Goal: Transaction & Acquisition: Purchase product/service

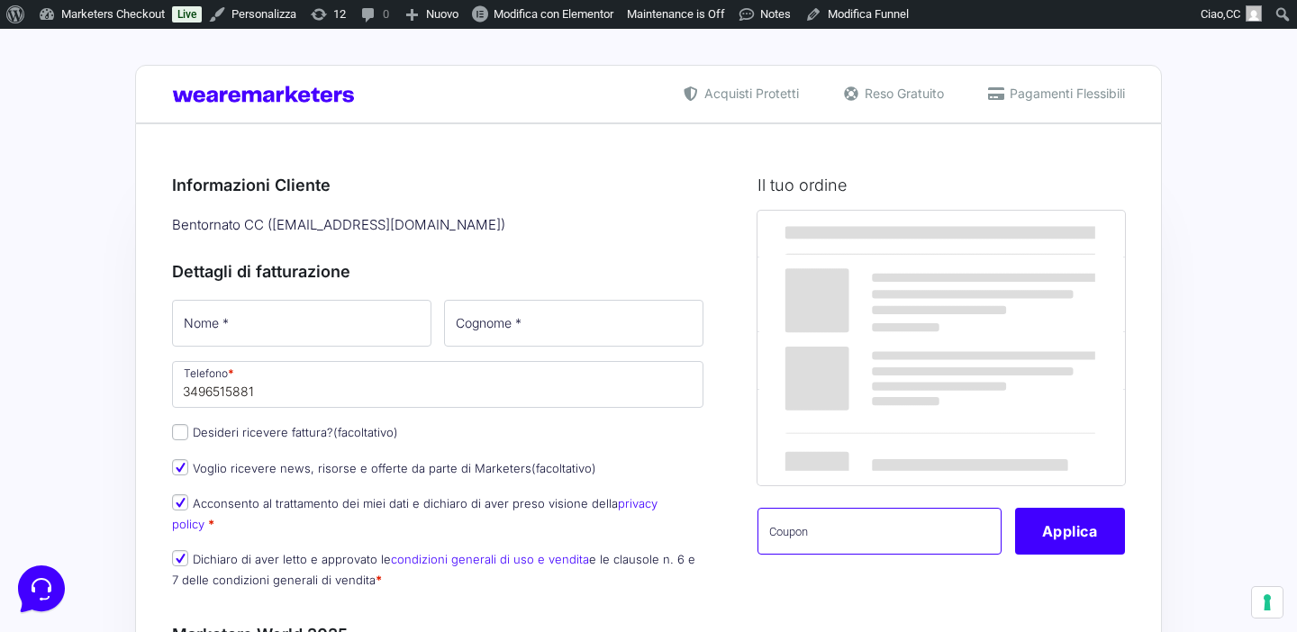
click at [836, 555] on input "text" at bounding box center [879, 531] width 244 height 47
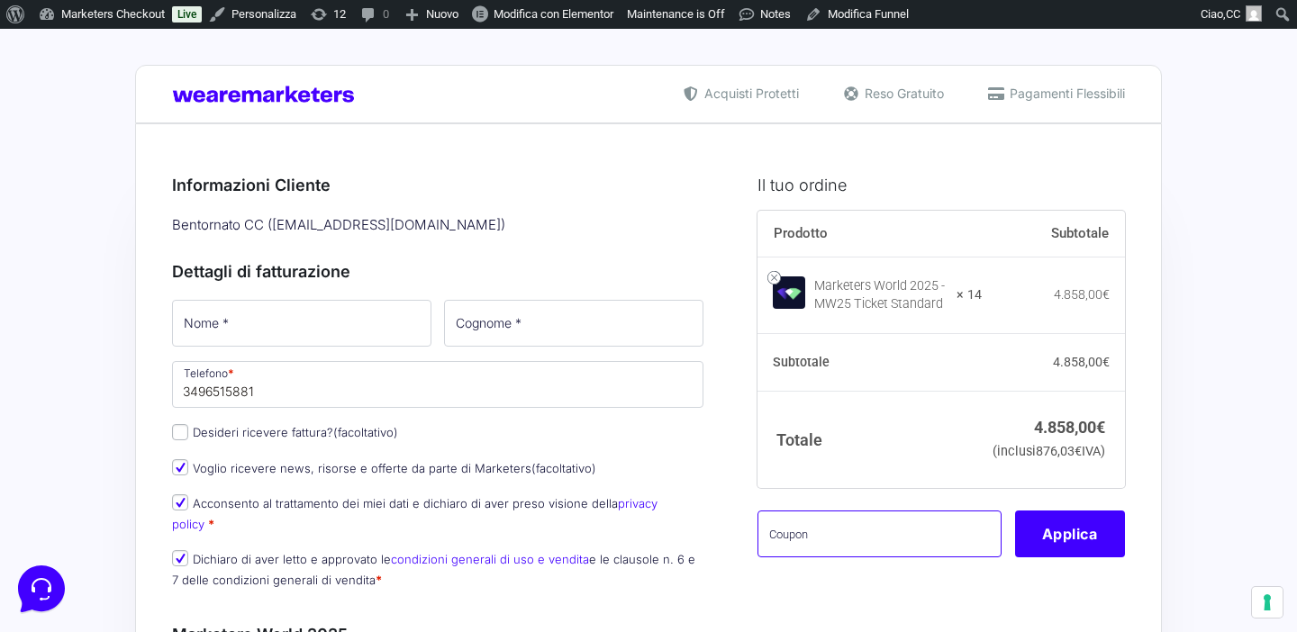
paste input "MWChiara14"
type input "MWChiara14"
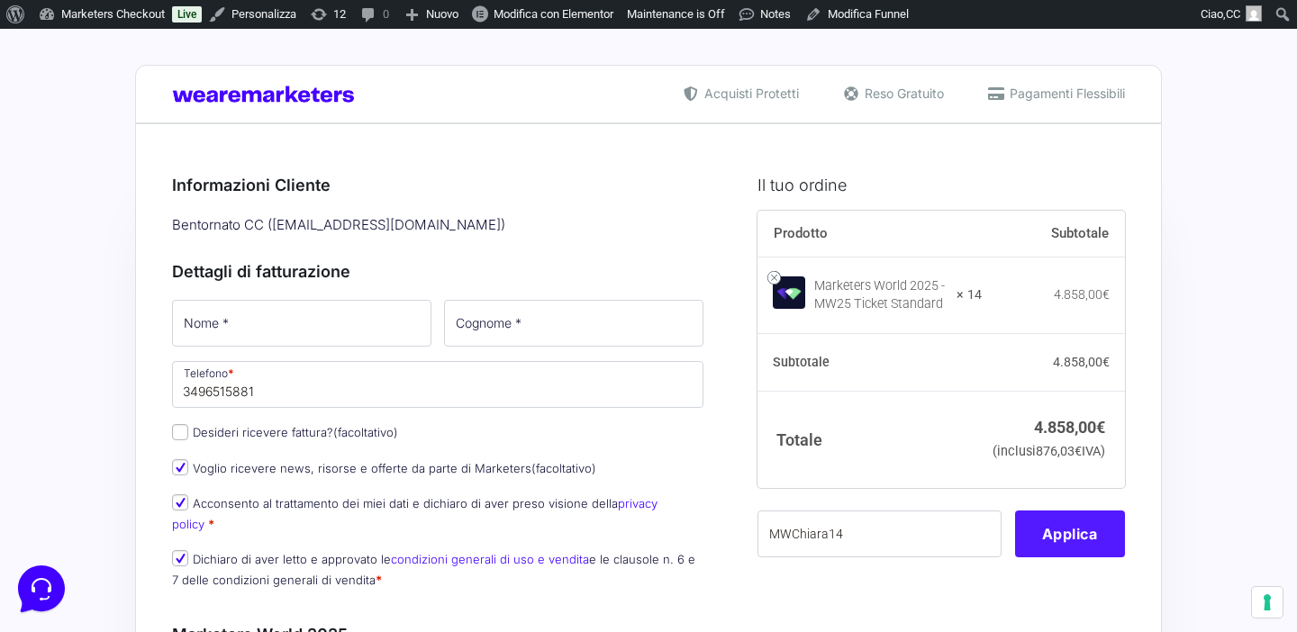
click at [1068, 557] on button "Applica" at bounding box center [1070, 534] width 110 height 47
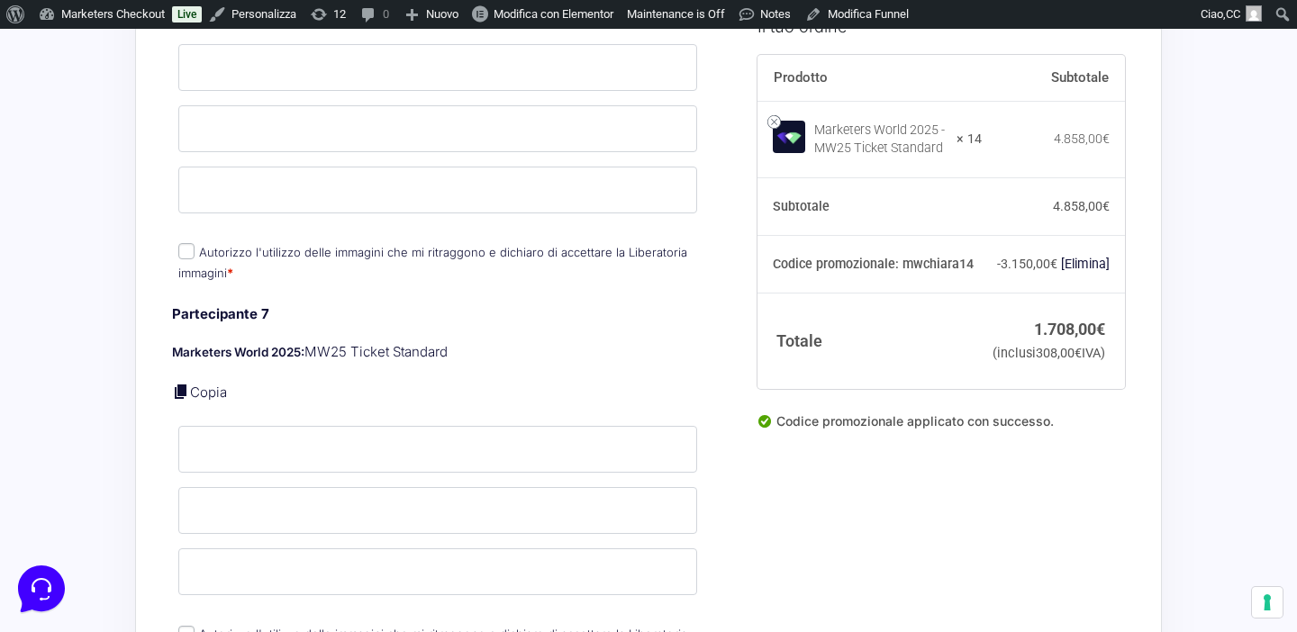
scroll to position [2950, 0]
